Goal: Check status: Check status

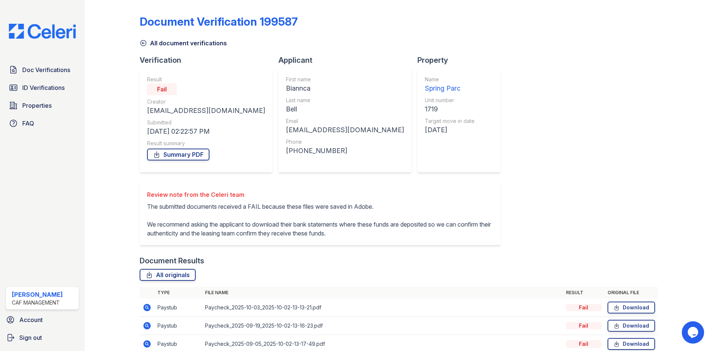
click at [61, 99] on div "Doc Verifications ID Verifications Properties FAQ" at bounding box center [42, 96] width 79 height 68
click at [57, 92] on span "ID Verifications" at bounding box center [43, 87] width 42 height 9
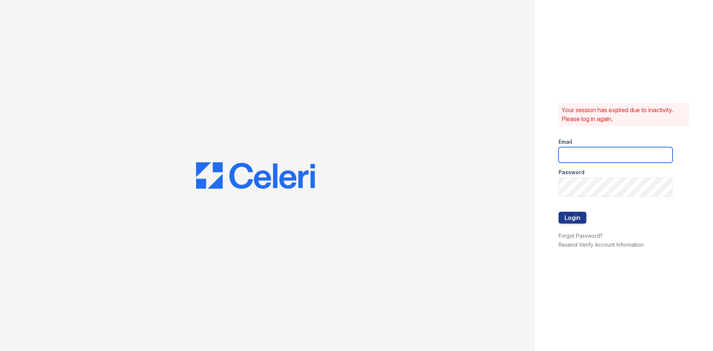
type input "springparc.am@cafmanagement.com"
click at [576, 224] on button "Login" at bounding box center [573, 218] width 28 height 12
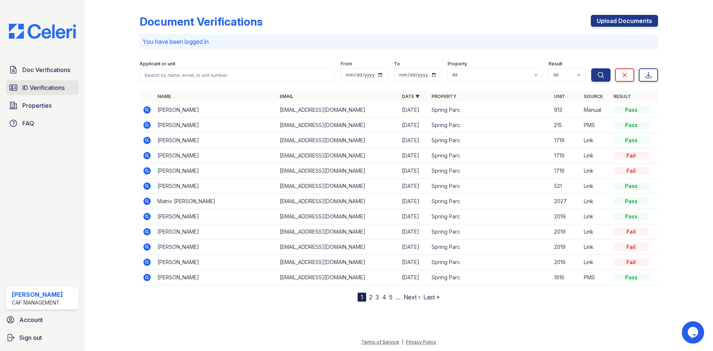
click at [58, 92] on span "ID Verifications" at bounding box center [43, 87] width 42 height 9
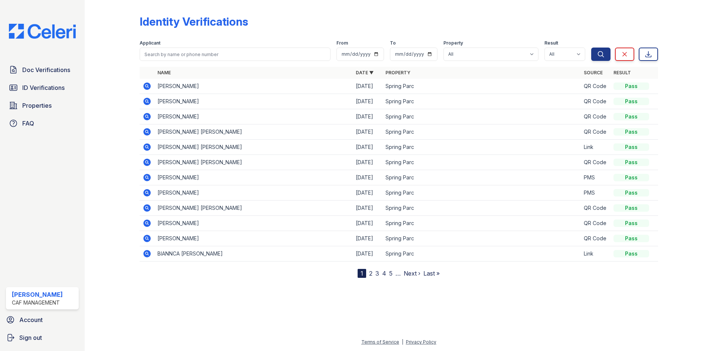
click at [151, 136] on icon at bounding box center [146, 131] width 7 height 7
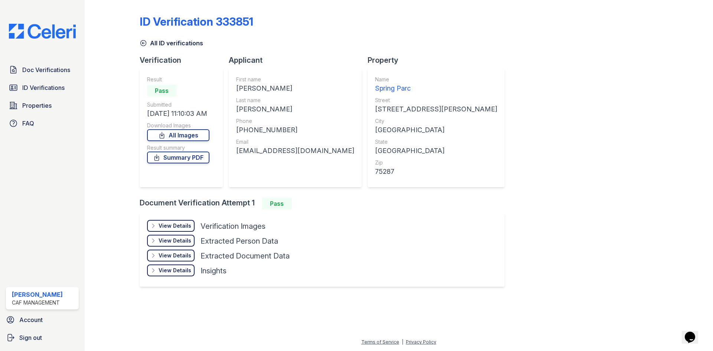
scroll to position [37, 0]
drag, startPoint x: 385, startPoint y: 219, endPoint x: 96, endPoint y: 1, distance: 362.3
click at [385, 210] on div "Document Verification Attempt 1 Pass" at bounding box center [325, 204] width 371 height 12
click at [139, 89] on div at bounding box center [118, 150] width 43 height 294
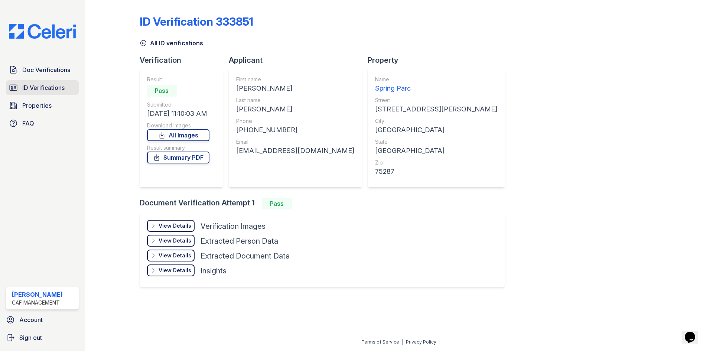
click at [42, 92] on span "ID Verifications" at bounding box center [43, 87] width 42 height 9
